Goal: Task Accomplishment & Management: Manage account settings

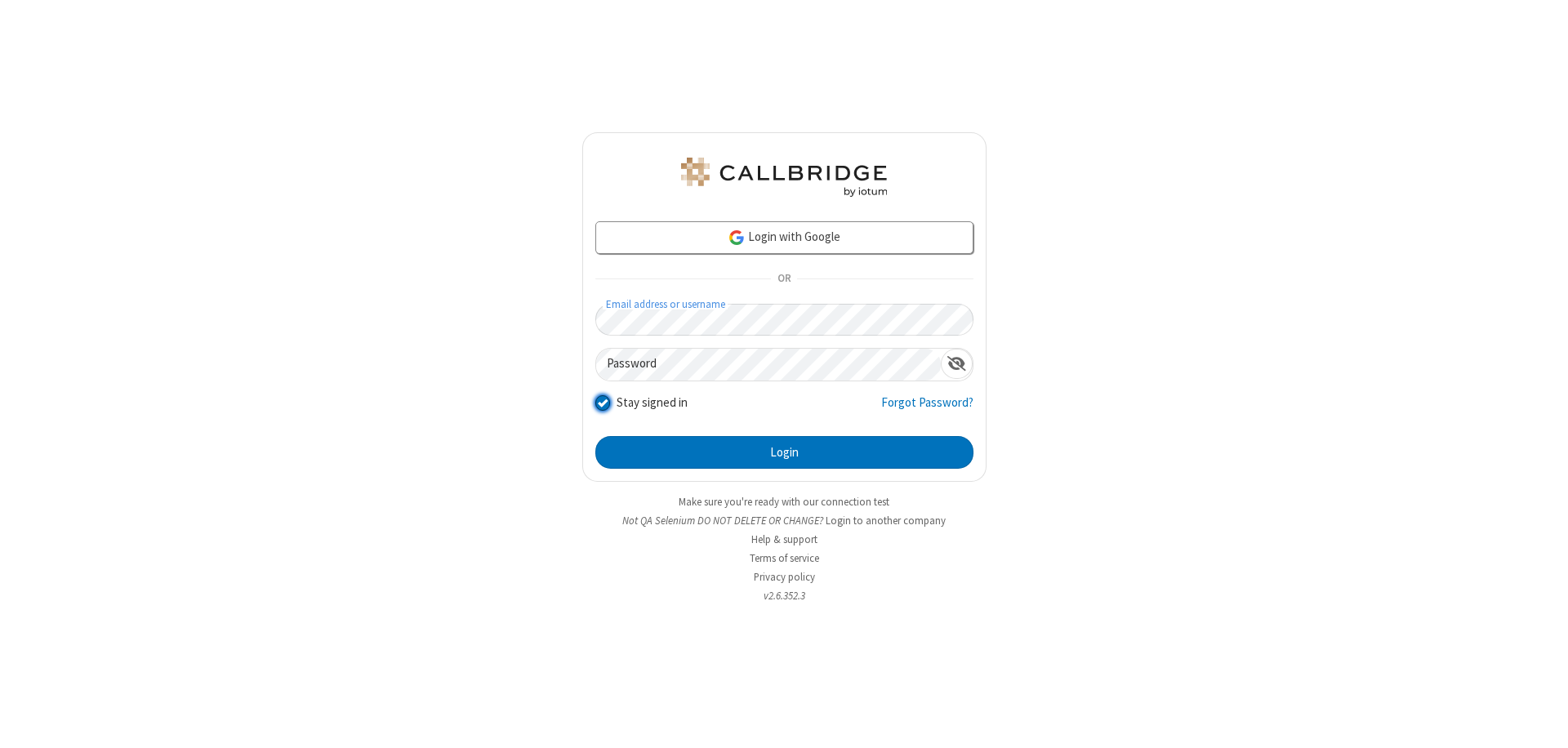
click at [602, 402] on input "Stay signed in" at bounding box center [602, 402] width 16 height 18
checkbox input "false"
click at [784, 452] on button "Login" at bounding box center [784, 452] width 378 height 33
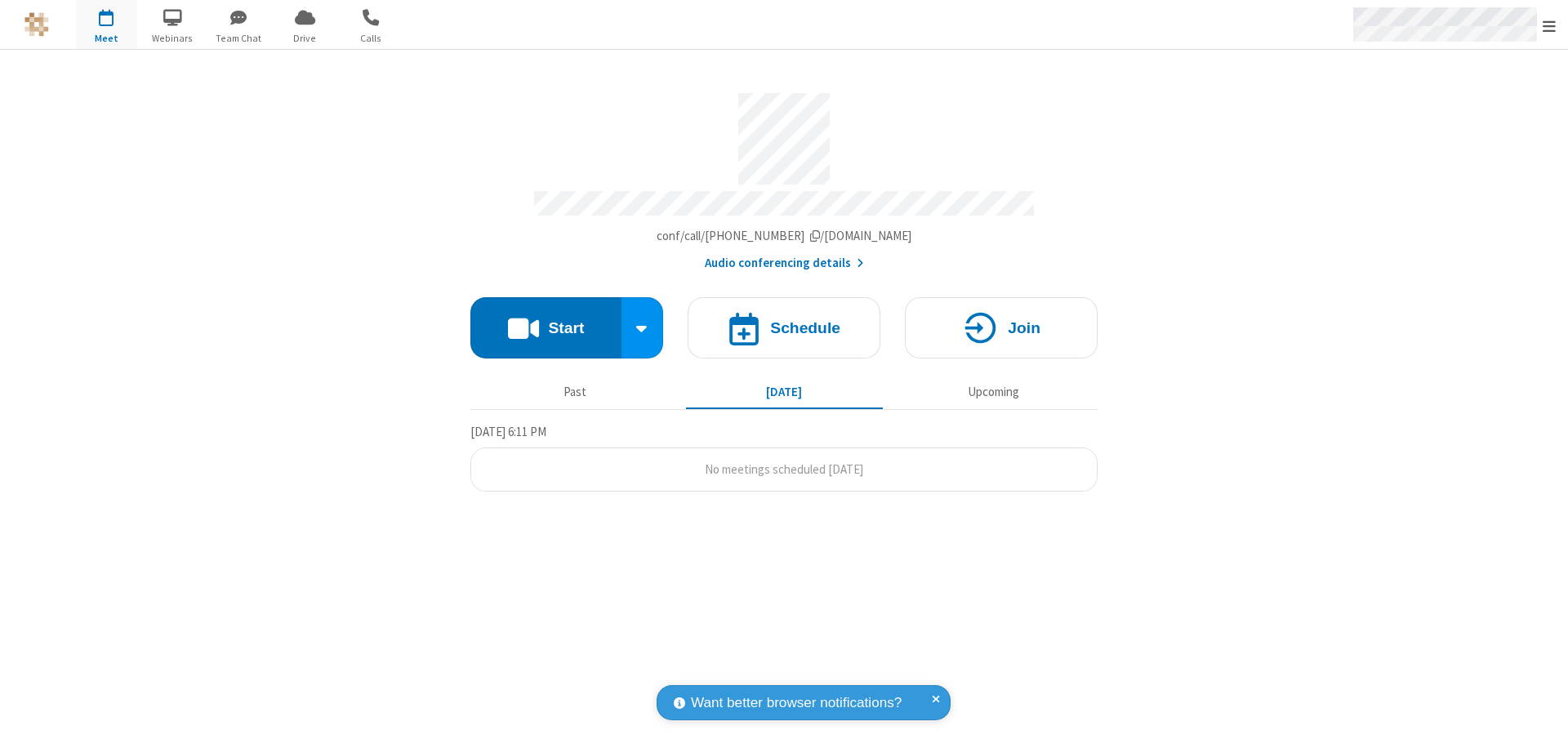
click at [1549, 24] on span "Open menu" at bounding box center [1549, 27] width 13 height 17
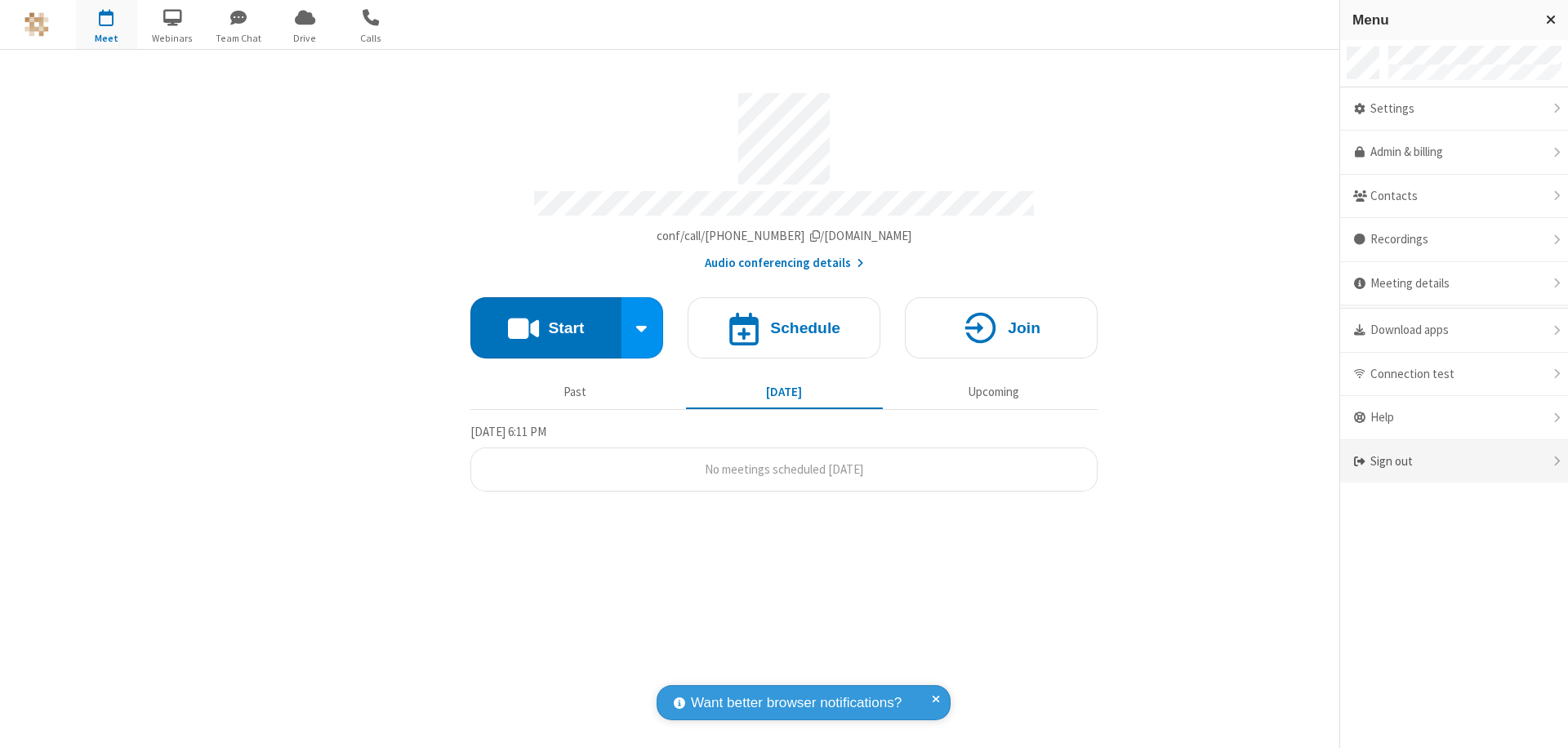
click at [1454, 462] on div "Sign out" at bounding box center [1454, 462] width 228 height 43
